Goal: Information Seeking & Learning: Learn about a topic

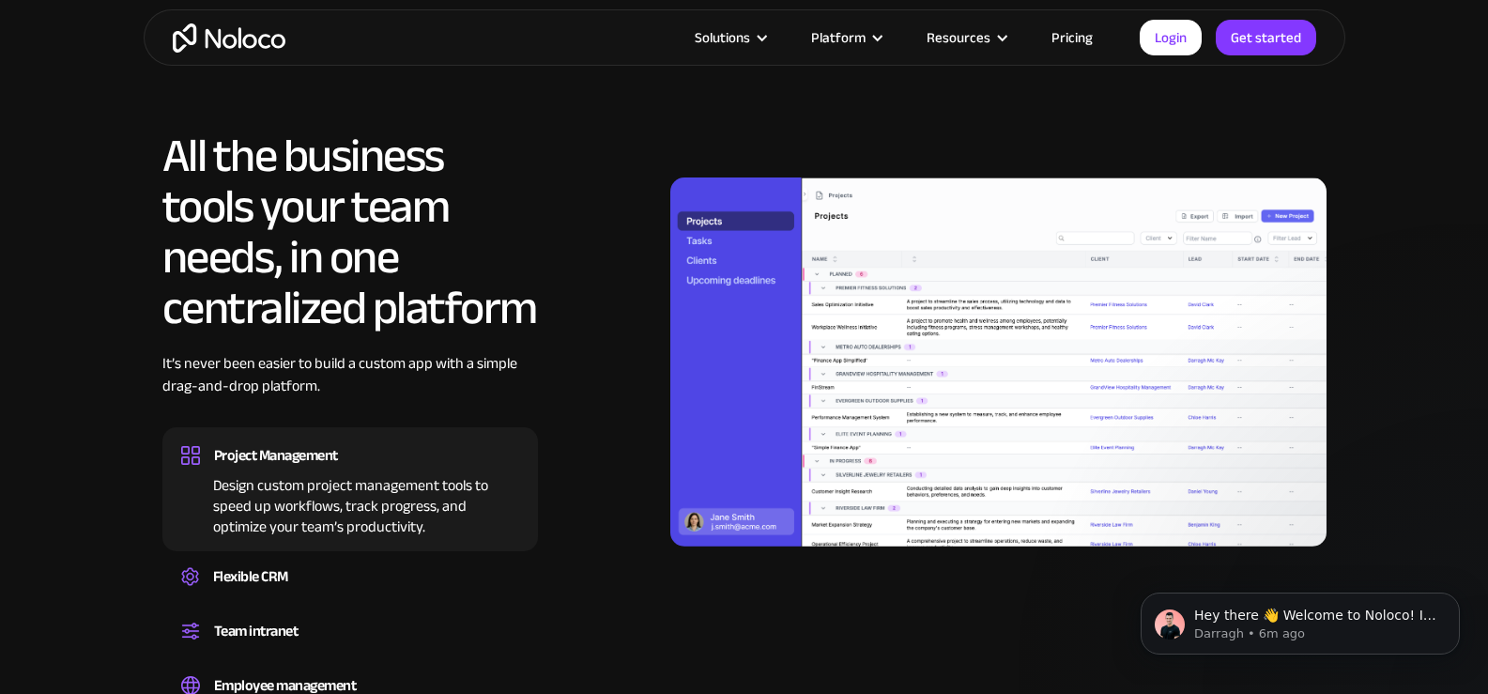
scroll to position [1784, 0]
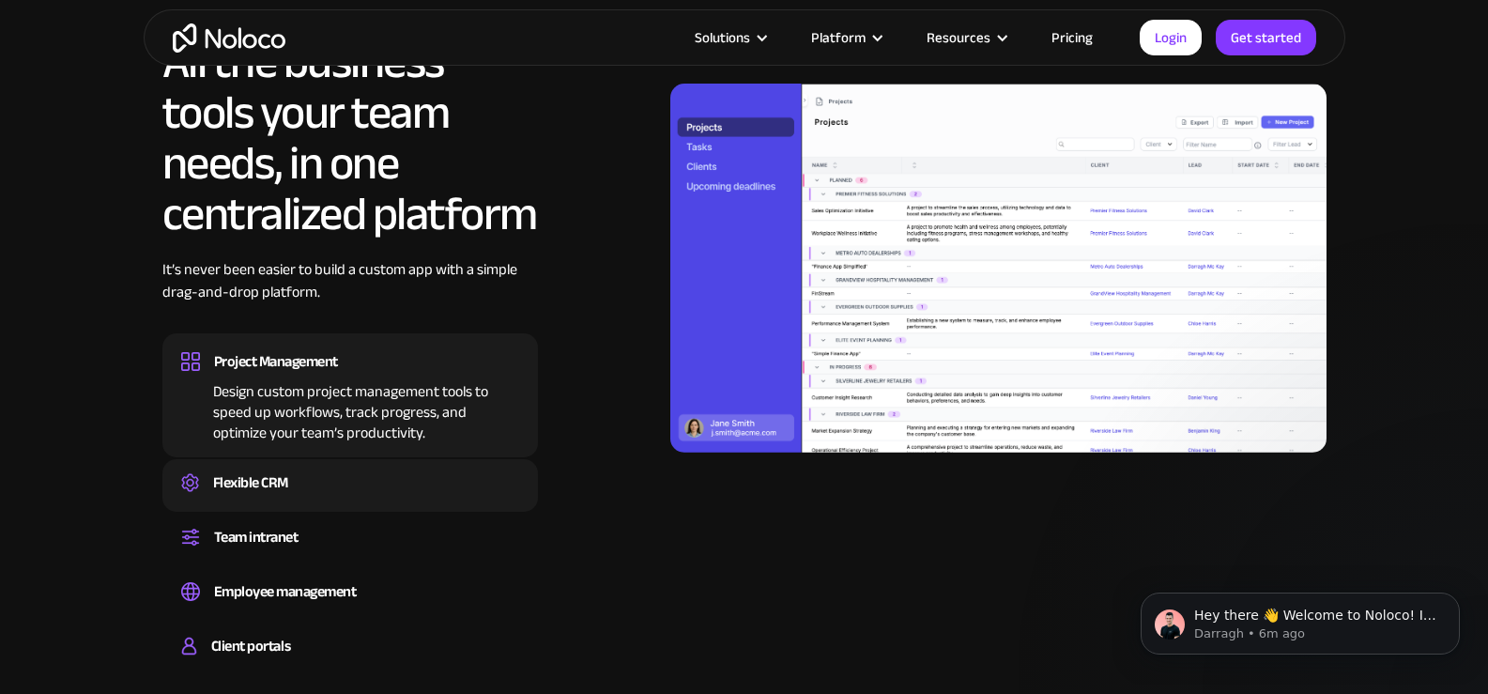
click at [267, 480] on div "Flexible CRM" at bounding box center [250, 482] width 75 height 28
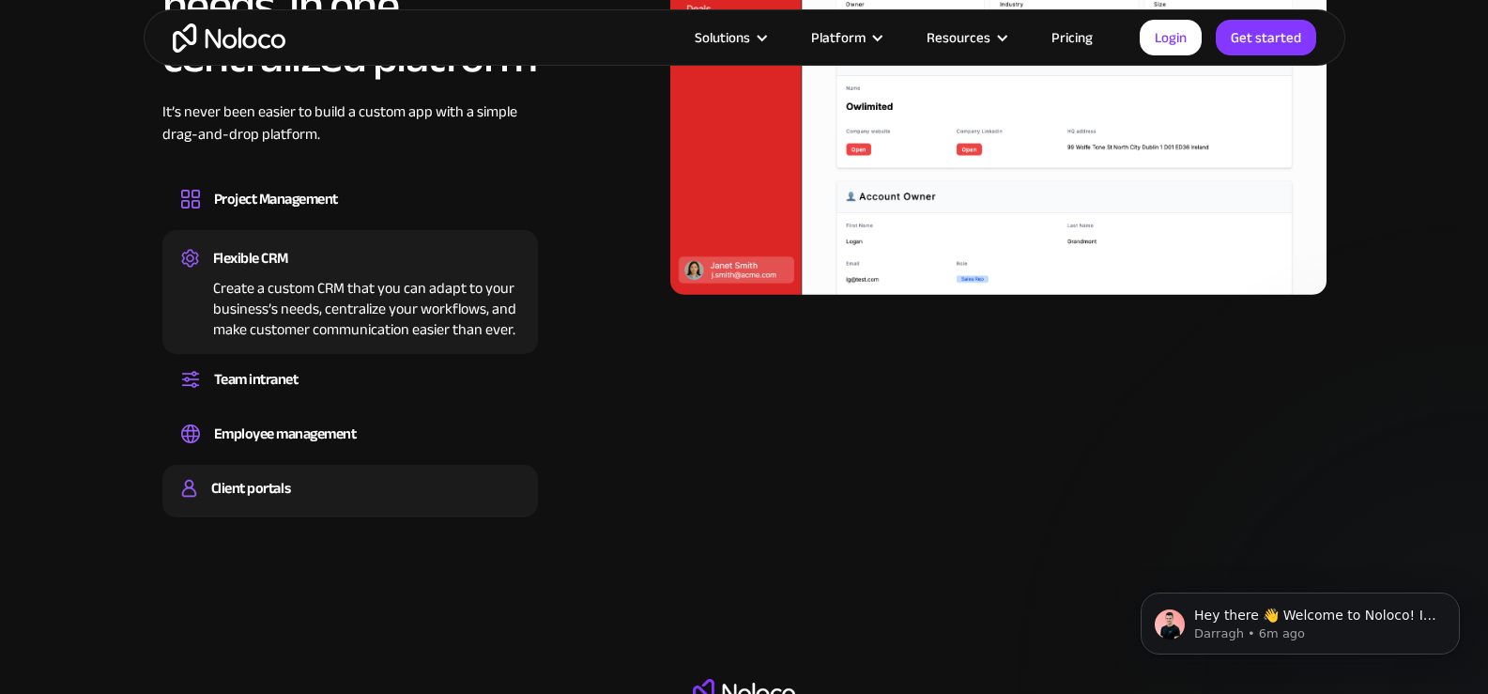
scroll to position [1971, 0]
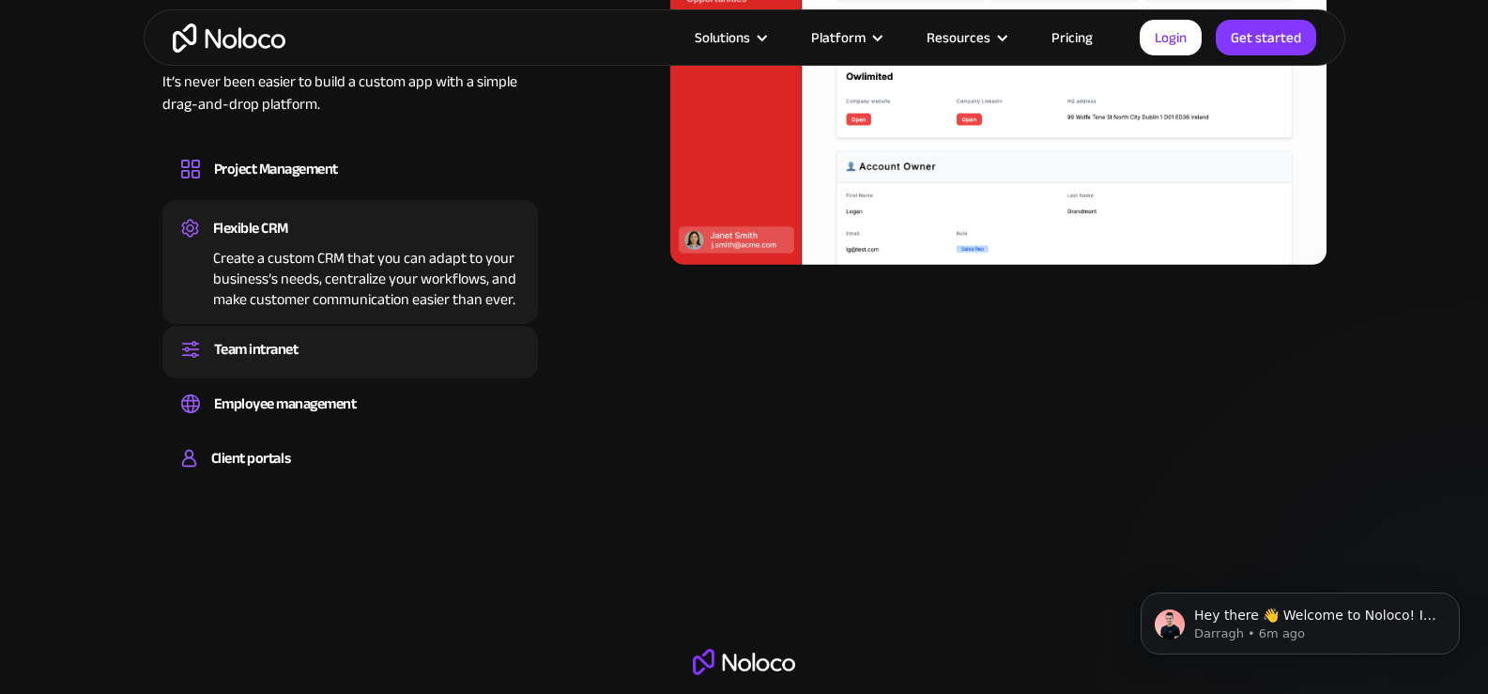
click at [251, 356] on div "Team intranet" at bounding box center [256, 349] width 84 height 28
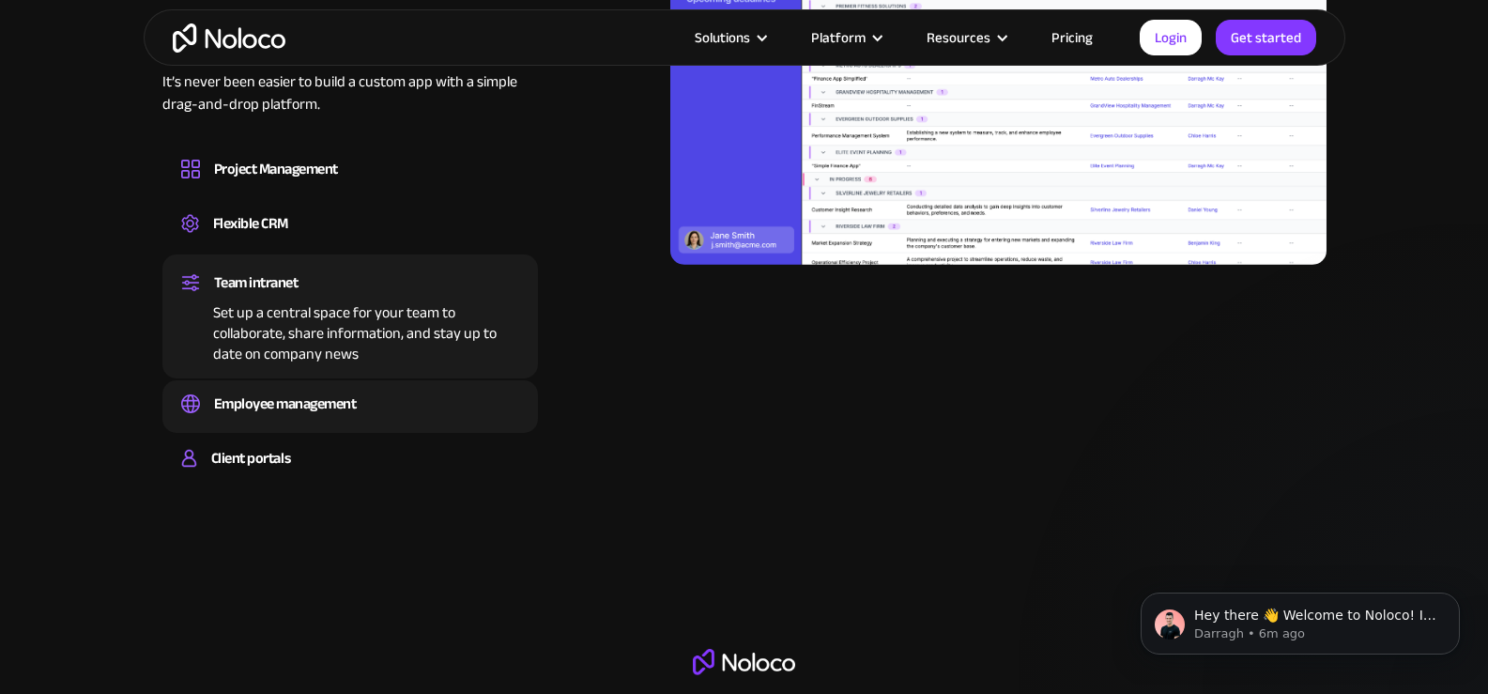
click at [359, 405] on div "Employee management" at bounding box center [350, 404] width 338 height 28
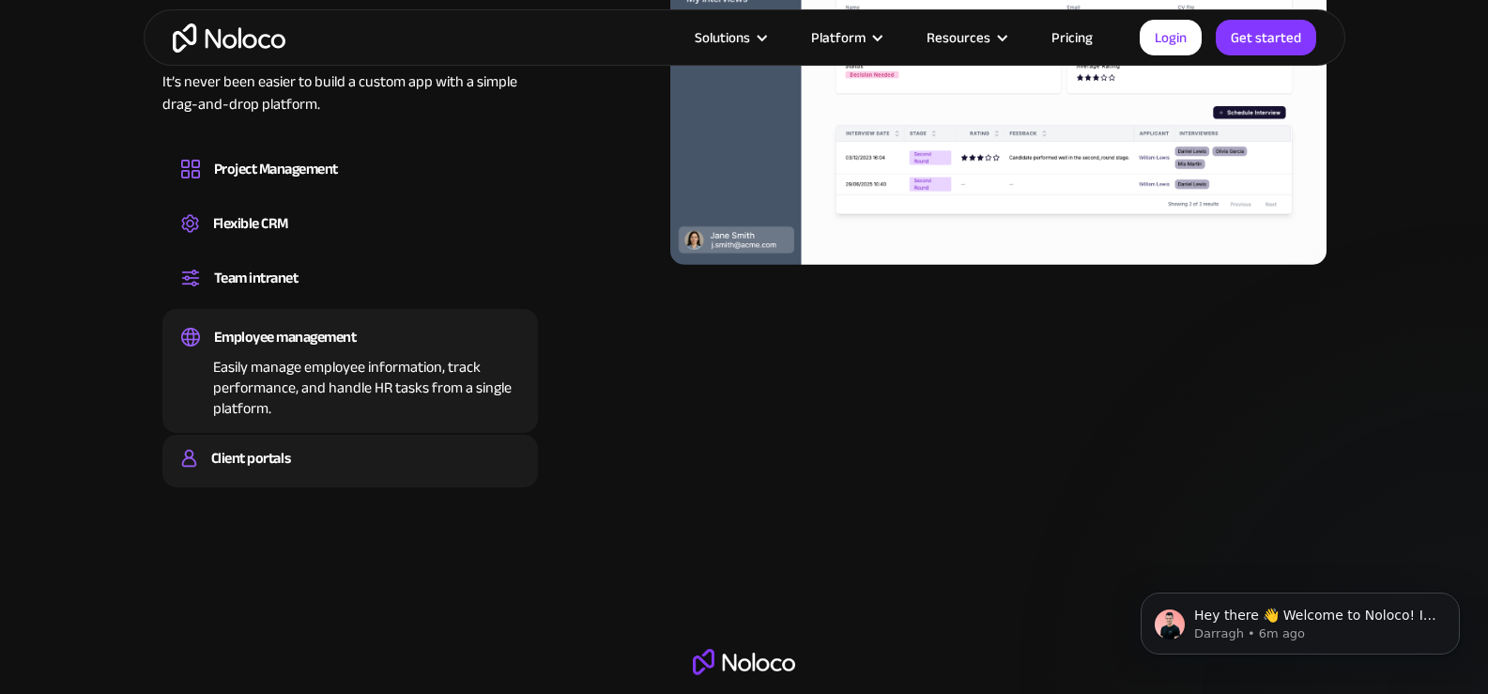
click at [303, 452] on div "Client portals" at bounding box center [350, 458] width 338 height 28
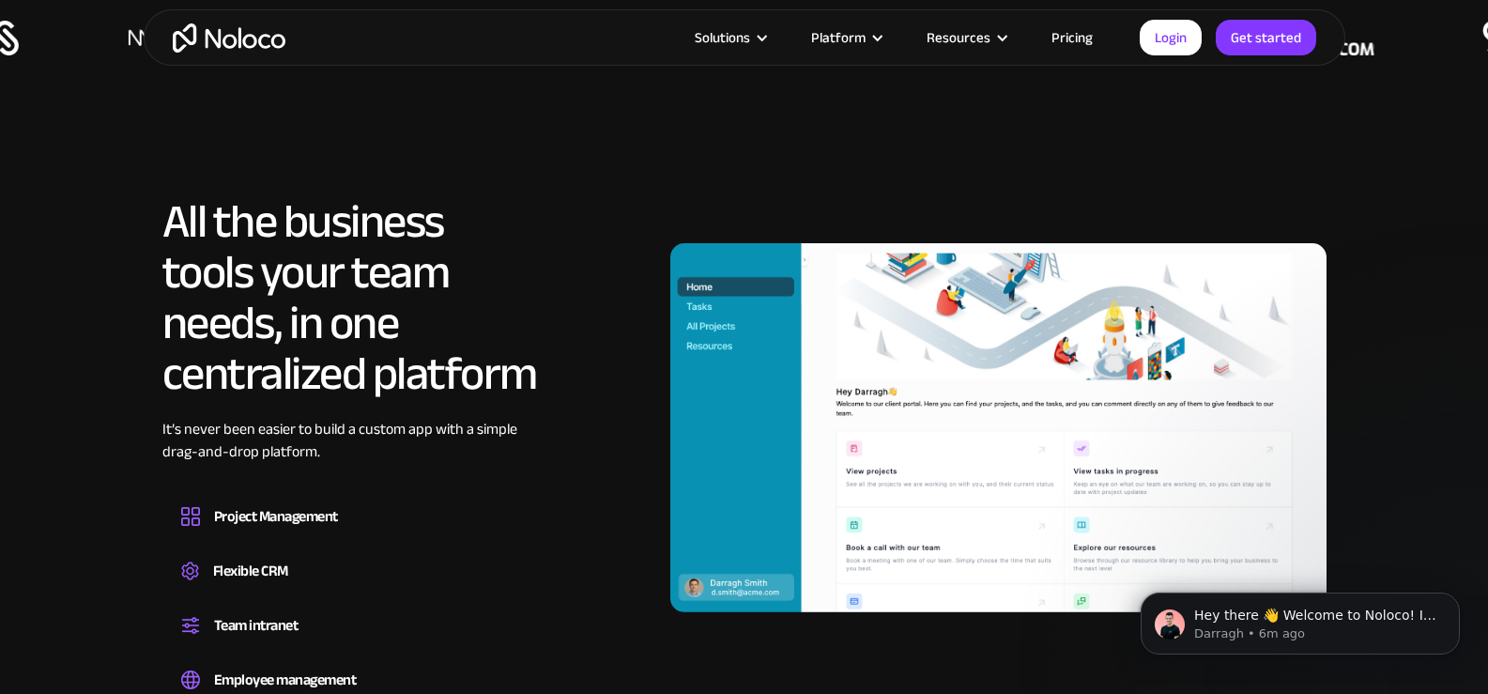
scroll to position [1596, 0]
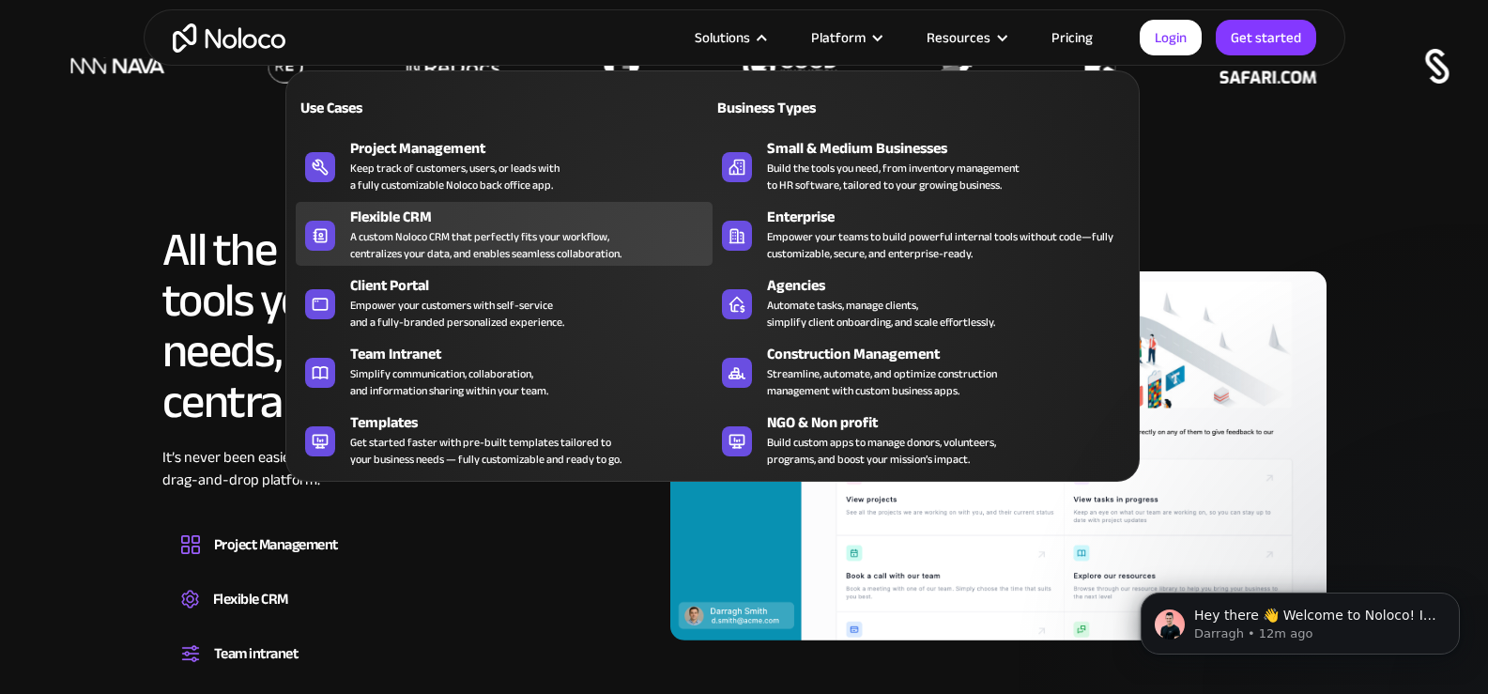
click at [431, 239] on div "A custom Noloco CRM that perfectly fits your workflow, centralizes your data, a…" at bounding box center [485, 245] width 271 height 34
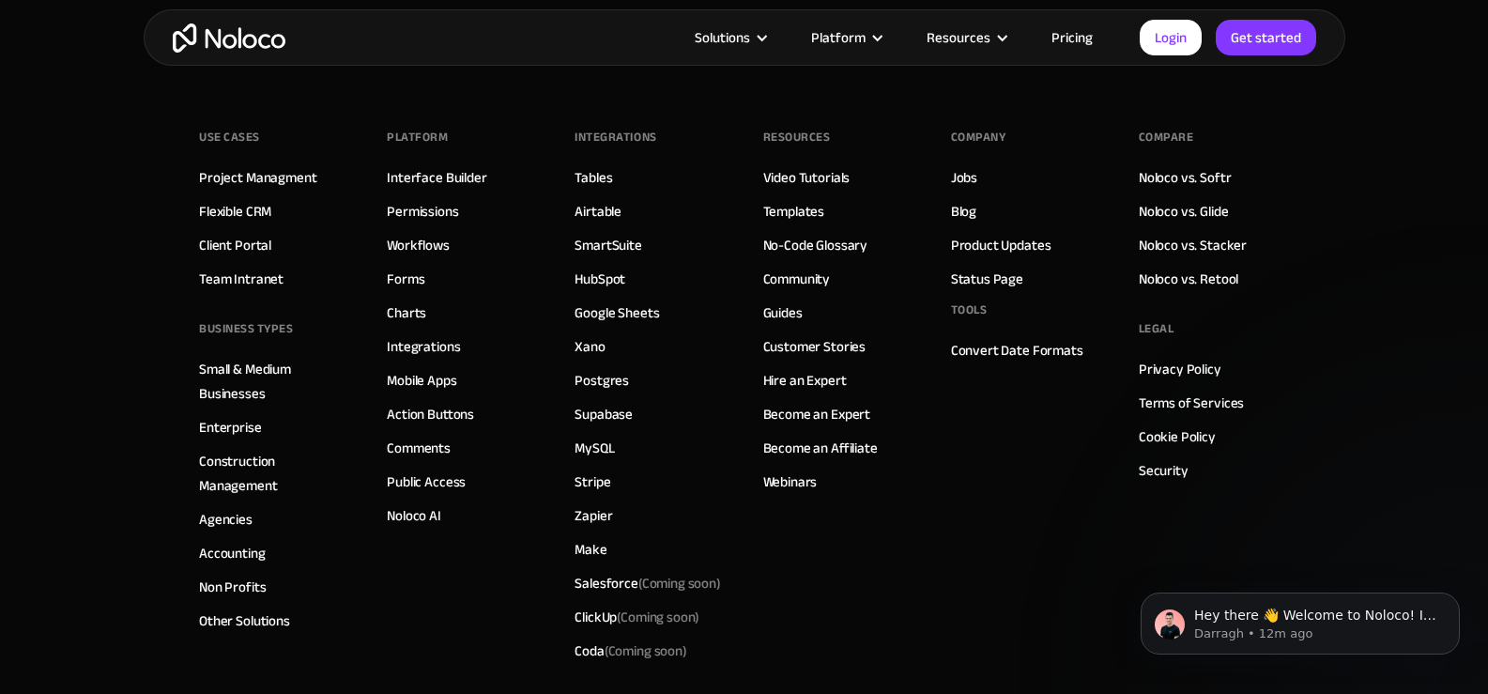
scroll to position [7999, 0]
click at [424, 345] on link "Integrations" at bounding box center [423, 348] width 73 height 24
